Goal: Information Seeking & Learning: Compare options

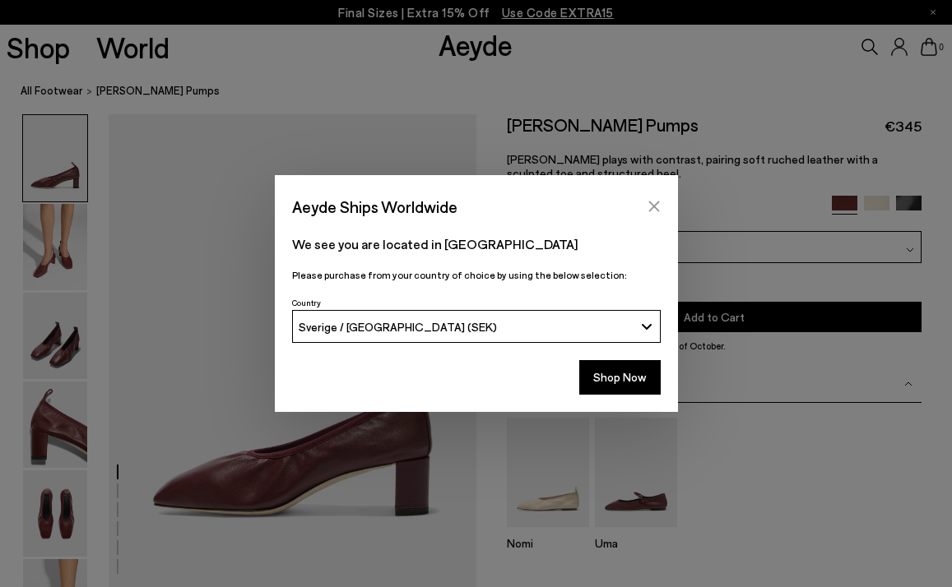
click at [650, 206] on icon "Close" at bounding box center [653, 206] width 13 height 13
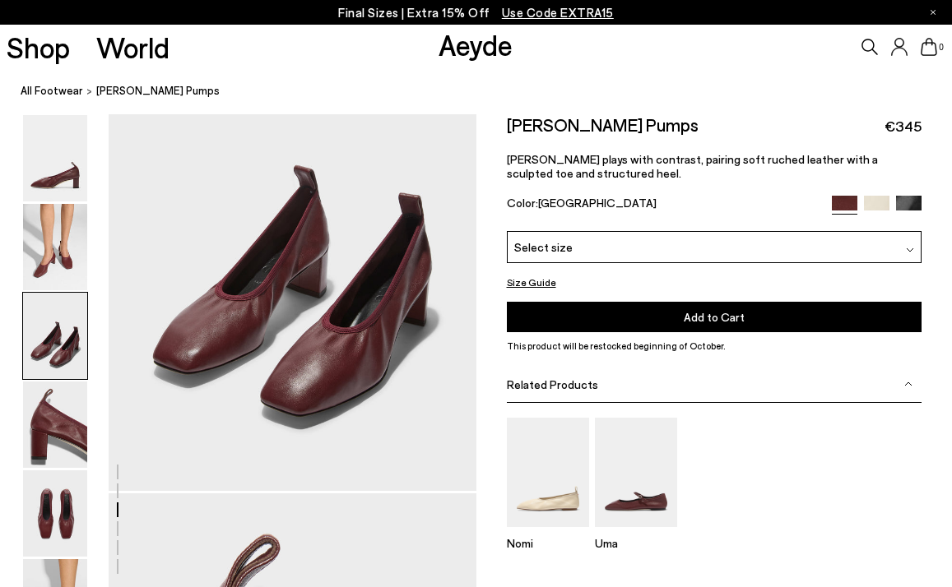
scroll to position [1045, 0]
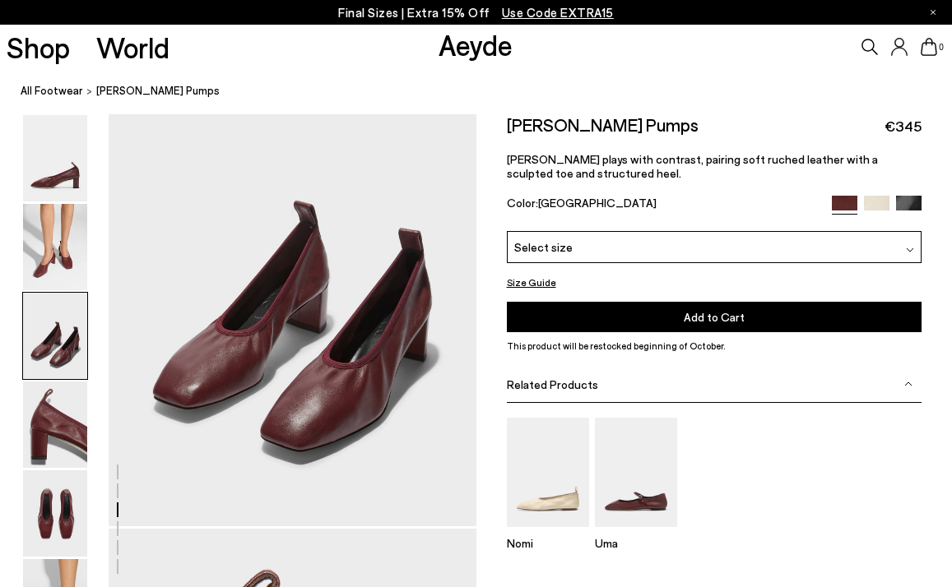
click at [879, 201] on img at bounding box center [876, 208] width 25 height 25
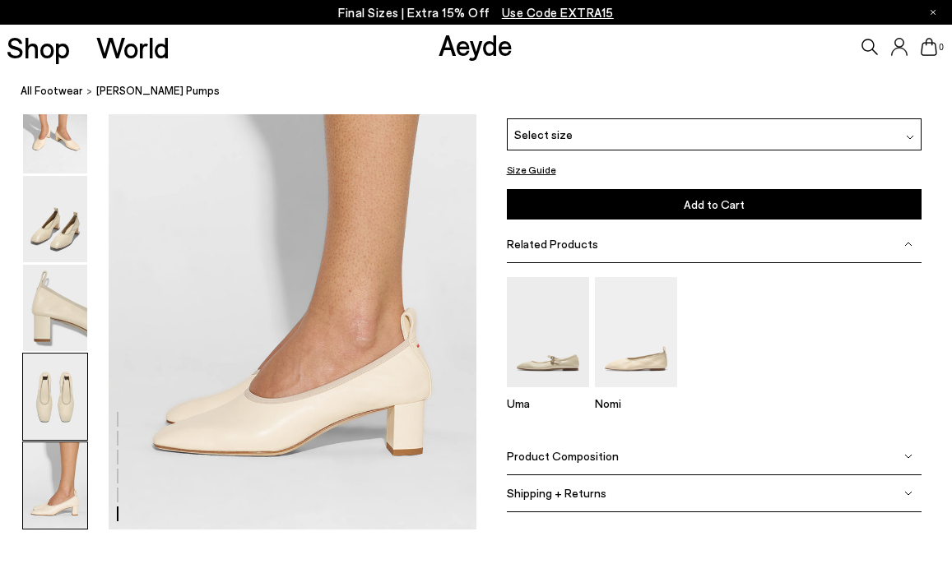
scroll to position [2532, 0]
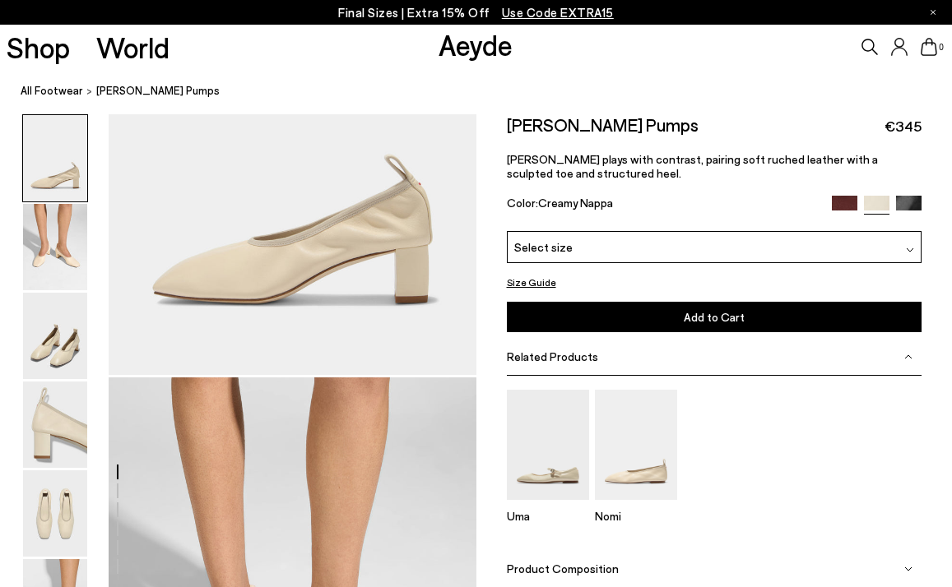
scroll to position [211, 0]
click at [904, 204] on img at bounding box center [908, 208] width 25 height 25
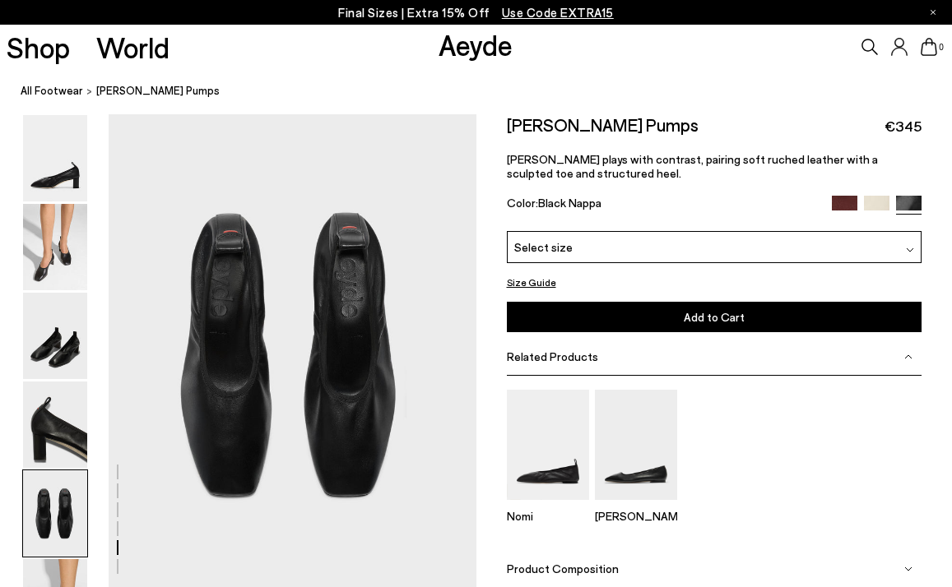
scroll to position [1957, 0]
click at [74, 342] on img at bounding box center [55, 336] width 64 height 86
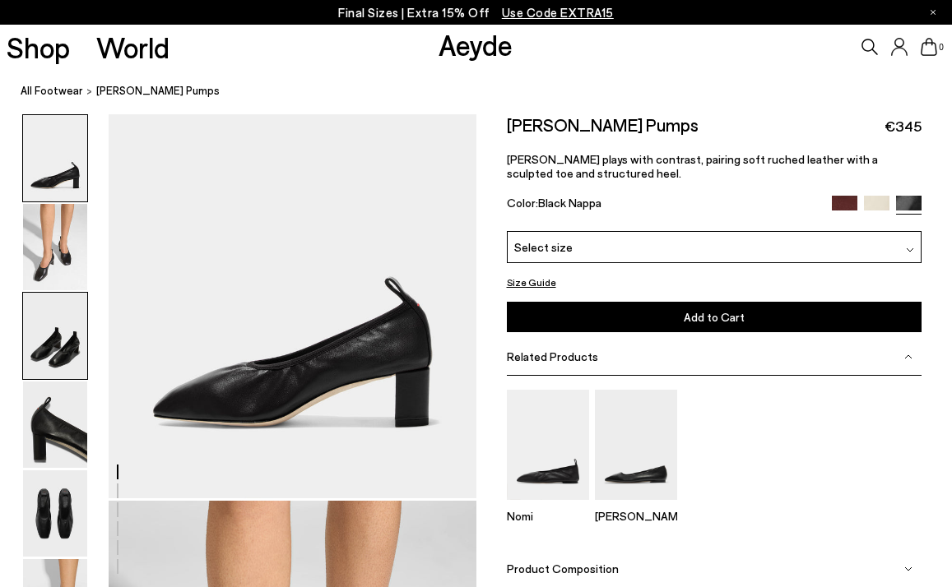
scroll to position [0, 0]
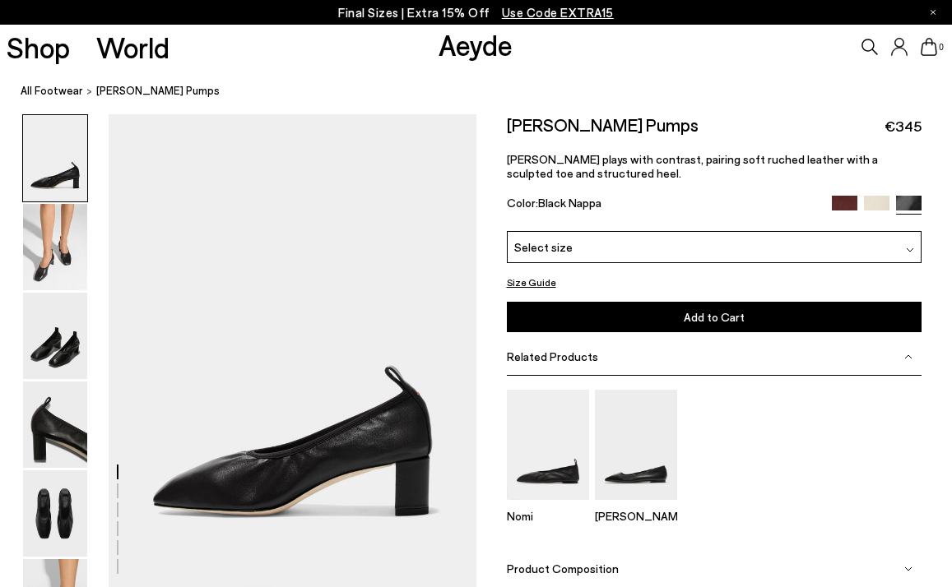
click at [843, 201] on img at bounding box center [844, 208] width 25 height 25
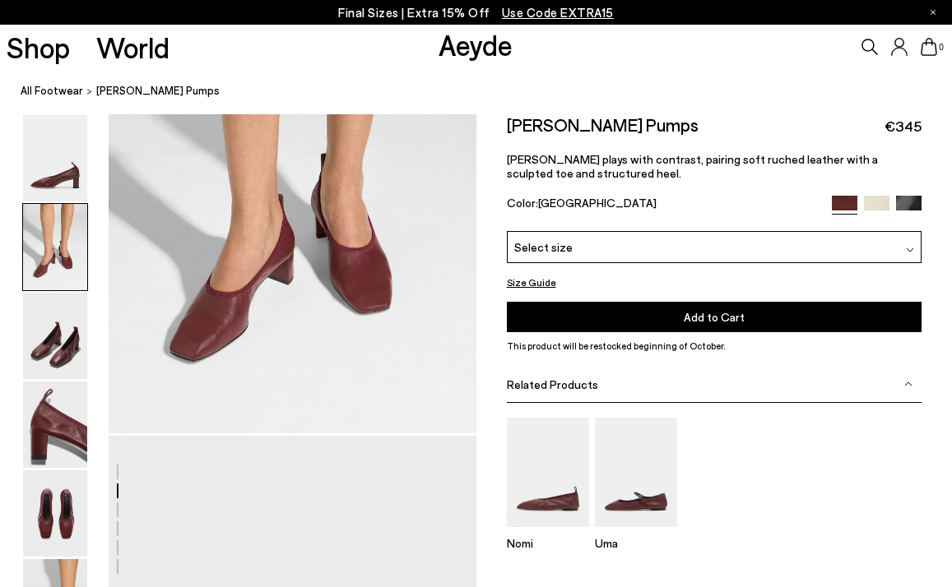
scroll to position [647, 0]
click at [880, 209] on img at bounding box center [876, 208] width 25 height 25
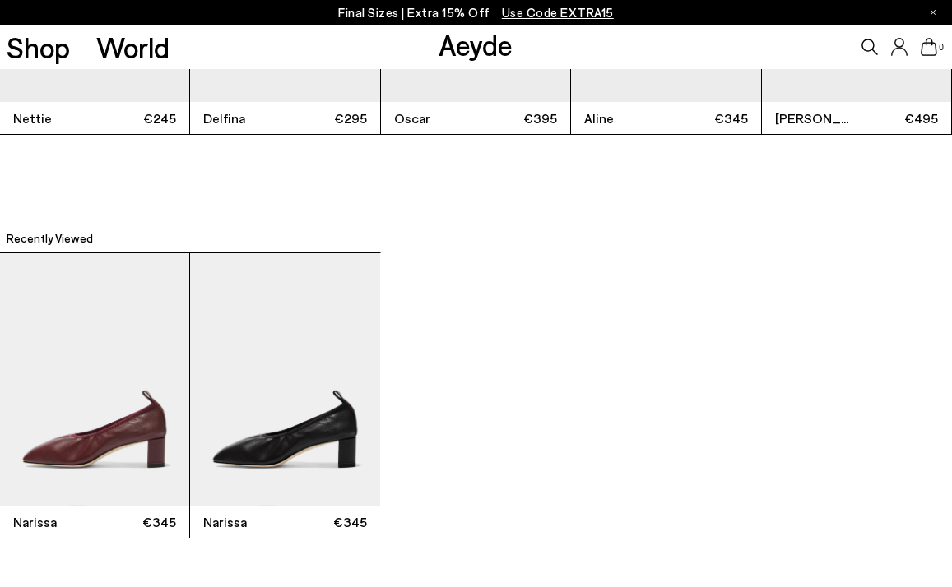
scroll to position [3329, 0]
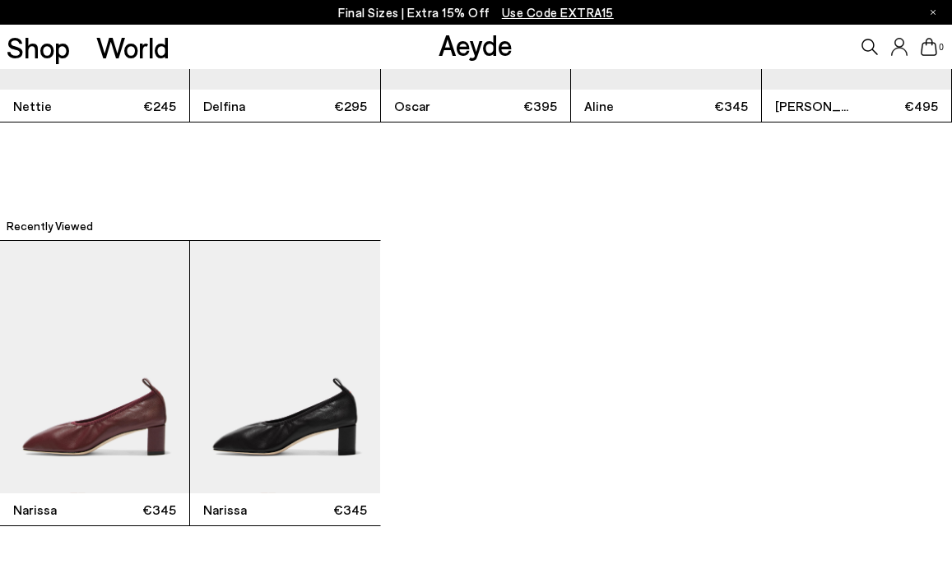
click at [118, 429] on img "1 / 2" at bounding box center [94, 367] width 189 height 252
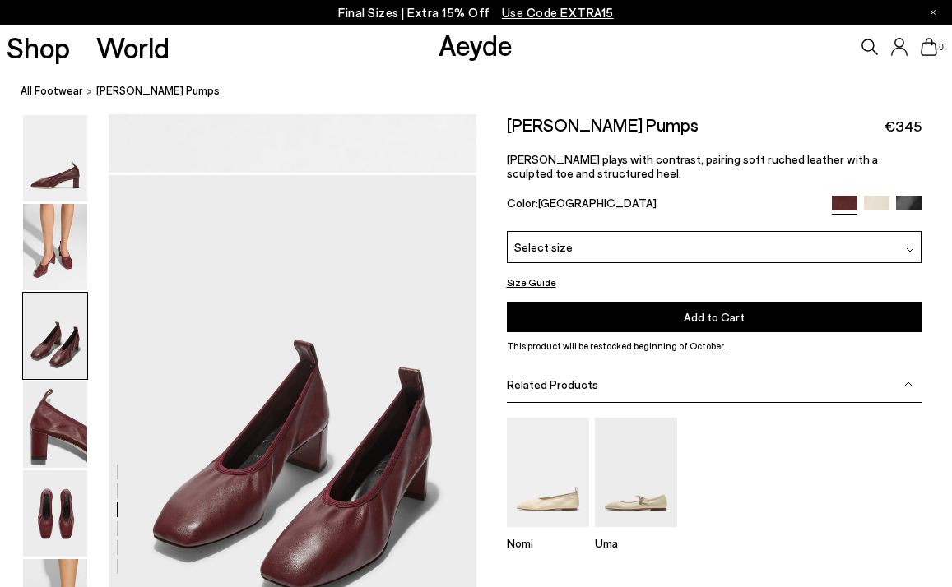
scroll to position [905, 0]
